Goal: Task Accomplishment & Management: Use online tool/utility

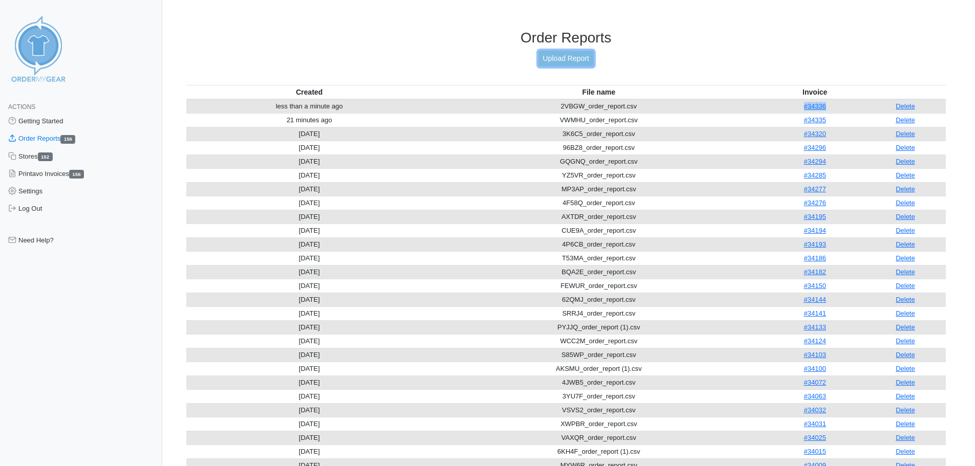
click at [583, 52] on link "Upload Report" at bounding box center [566, 59] width 55 height 16
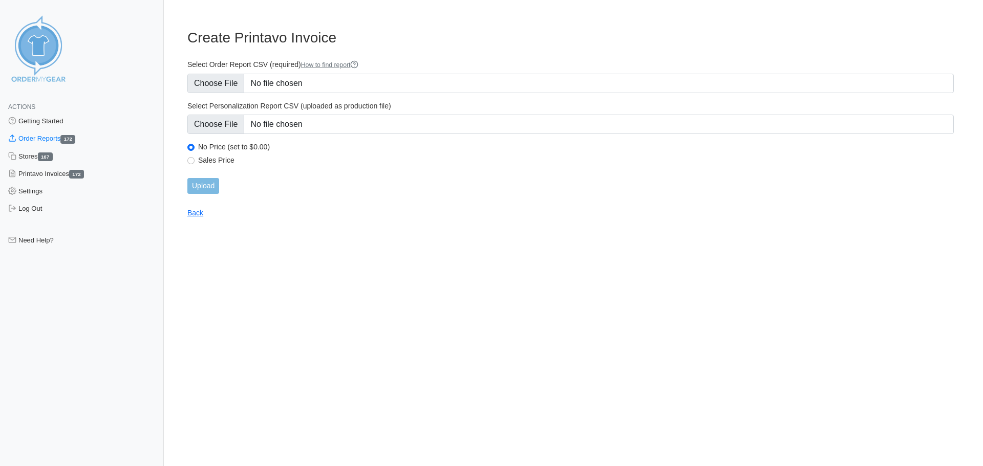
type input "C:\fakepath\8MY3K_order_report.csv"
click at [210, 180] on input "Upload" at bounding box center [203, 186] width 32 height 16
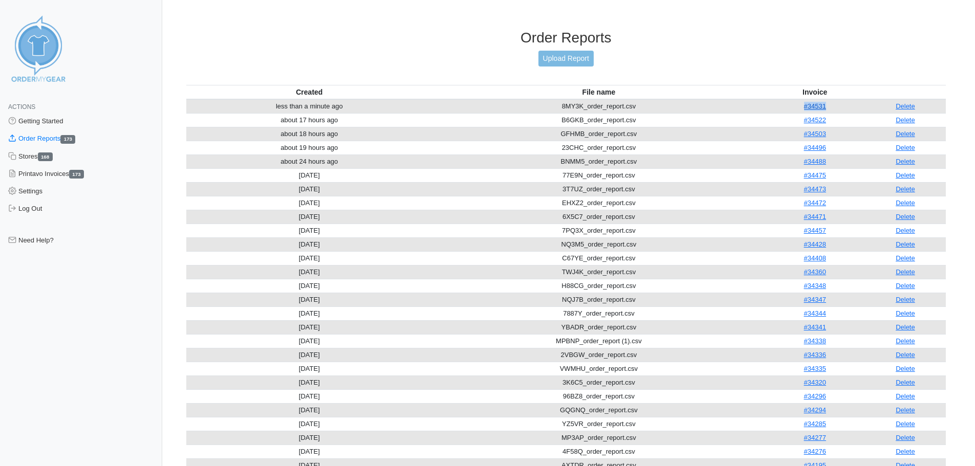
drag, startPoint x: 835, startPoint y: 106, endPoint x: 801, endPoint y: 110, distance: 34.0
click at [801, 110] on td "#34531" at bounding box center [815, 106] width 100 height 14
copy link "#34531"
